Goal: Task Accomplishment & Management: Manage account settings

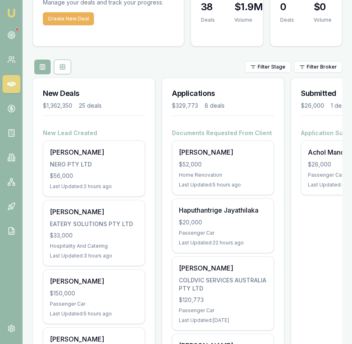
scroll to position [62, 0]
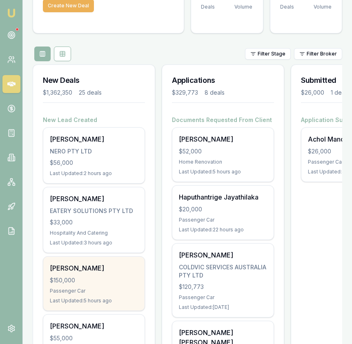
click at [133, 295] on div "[PERSON_NAME] $150,000 Passenger Car Last Updated: 5 hours ago" at bounding box center [93, 284] width 101 height 54
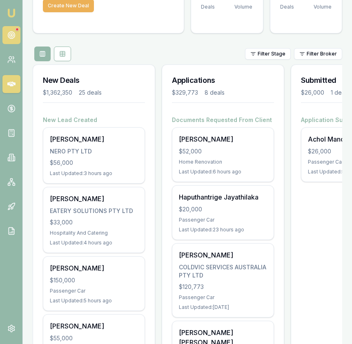
click at [12, 38] on icon at bounding box center [11, 35] width 8 height 8
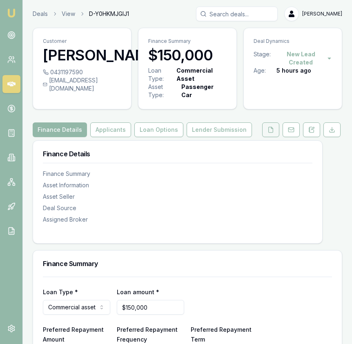
click at [272, 132] on icon at bounding box center [270, 129] width 7 height 7
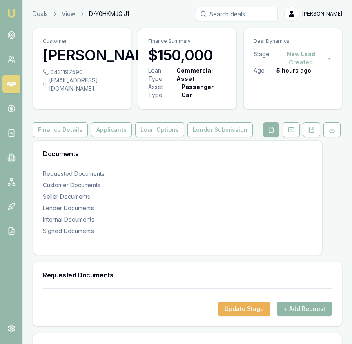
click at [299, 313] on button "+ Add Request" at bounding box center [304, 309] width 55 height 15
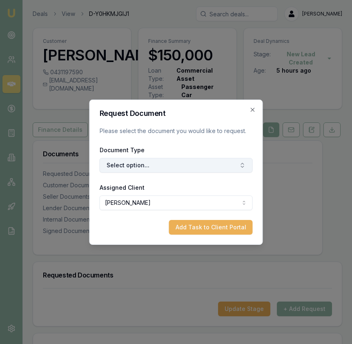
click at [195, 164] on button "Select option..." at bounding box center [176, 165] width 153 height 15
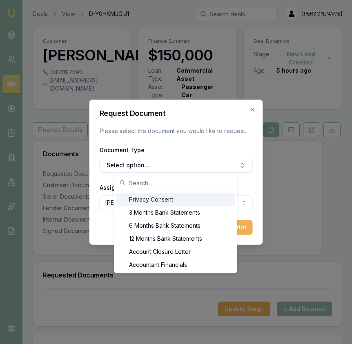
click at [185, 200] on div "Privacy Consent" at bounding box center [175, 199] width 119 height 13
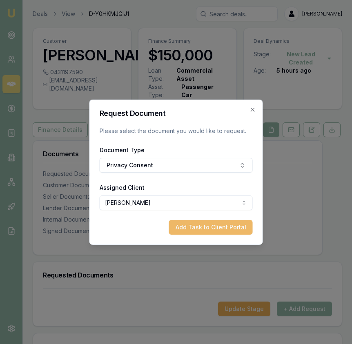
click at [200, 229] on button "Add Task to Client Portal" at bounding box center [211, 227] width 84 height 15
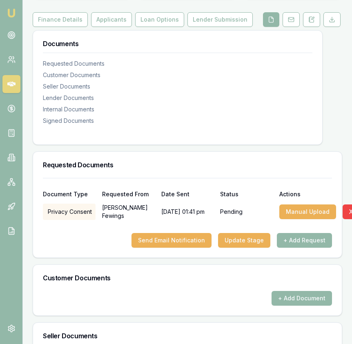
scroll to position [111, 0]
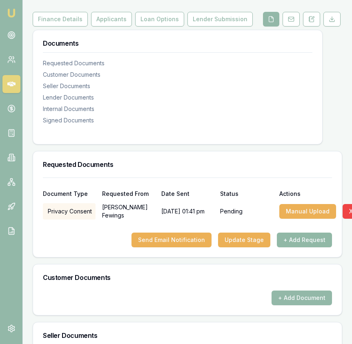
click at [297, 240] on button "+ Add Request" at bounding box center [304, 240] width 55 height 15
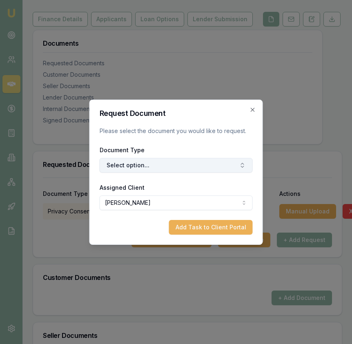
click at [168, 165] on button "Select option..." at bounding box center [176, 165] width 153 height 15
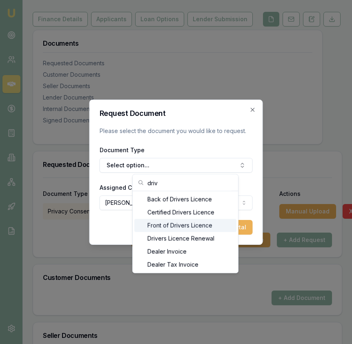
type input "driv"
click at [178, 228] on div "Front of Drivers Licence" at bounding box center [185, 225] width 102 height 13
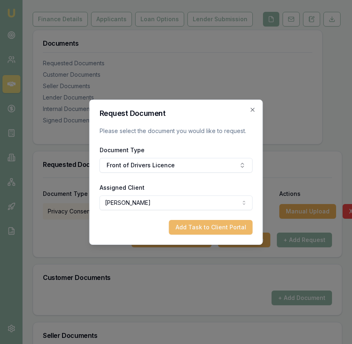
click at [190, 228] on button "Add Task to Client Portal" at bounding box center [211, 227] width 84 height 15
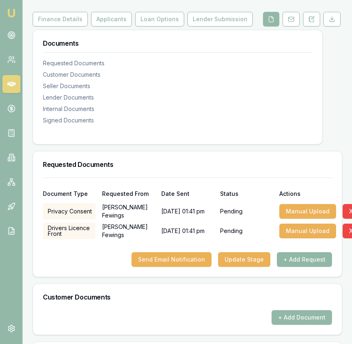
click at [295, 264] on button "+ Add Request" at bounding box center [304, 259] width 55 height 15
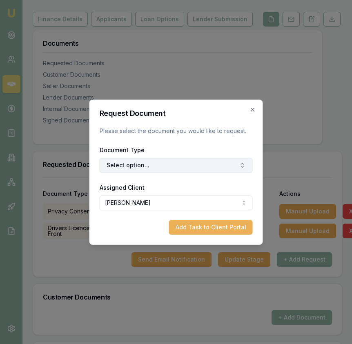
click at [169, 167] on button "Select option..." at bounding box center [176, 165] width 153 height 15
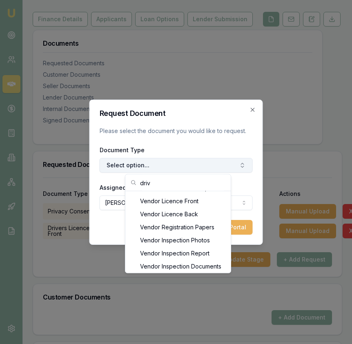
scroll to position [0, 0]
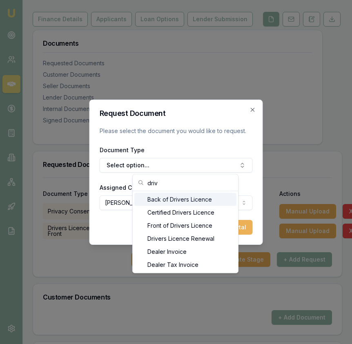
type input "driv"
click at [177, 201] on div "Back of Drivers Licence" at bounding box center [185, 199] width 102 height 13
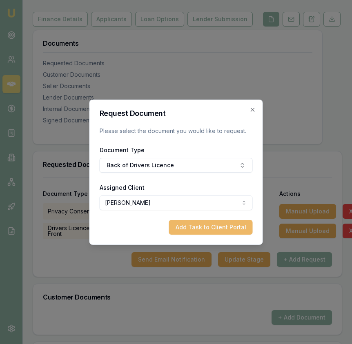
click at [206, 231] on button "Add Task to Client Portal" at bounding box center [211, 227] width 84 height 15
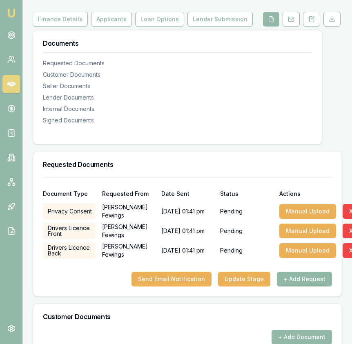
click at [297, 285] on button "+ Add Request" at bounding box center [304, 279] width 55 height 15
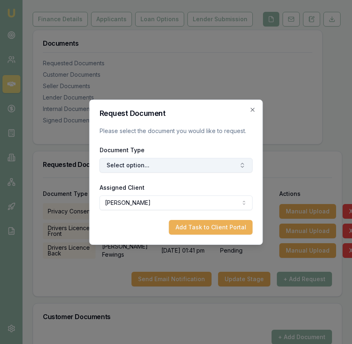
click at [179, 168] on button "Select option..." at bounding box center [176, 165] width 153 height 15
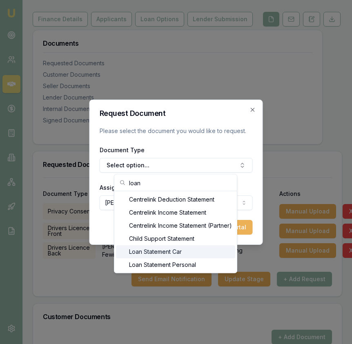
type input "loan"
click at [173, 257] on div "Loan Statement Car" at bounding box center [175, 251] width 119 height 13
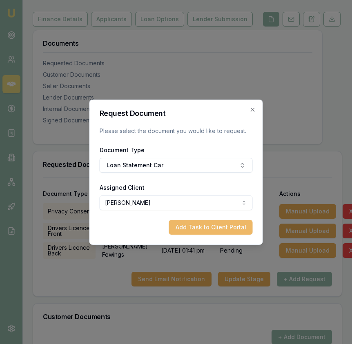
click at [200, 228] on button "Add Task to Client Portal" at bounding box center [211, 227] width 84 height 15
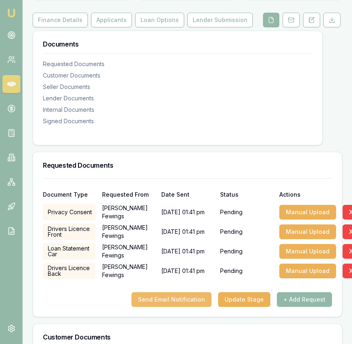
click at [189, 297] on button "Send Email Notification" at bounding box center [171, 299] width 80 height 15
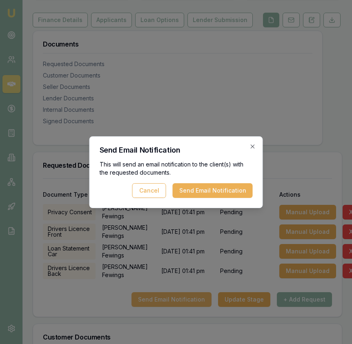
scroll to position [110, 0]
click at [213, 186] on button "Send Email Notification" at bounding box center [213, 190] width 80 height 15
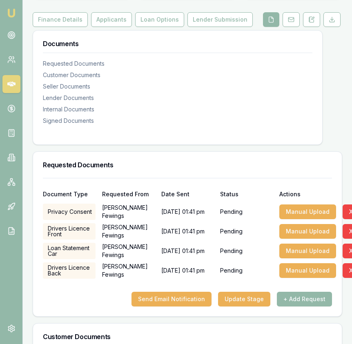
click at [13, 12] on img at bounding box center [12, 13] width 10 height 10
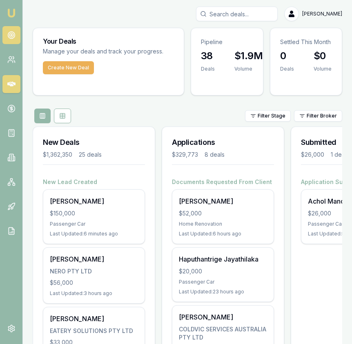
click at [6, 41] on link at bounding box center [11, 35] width 18 height 18
